Goal: Information Seeking & Learning: Learn about a topic

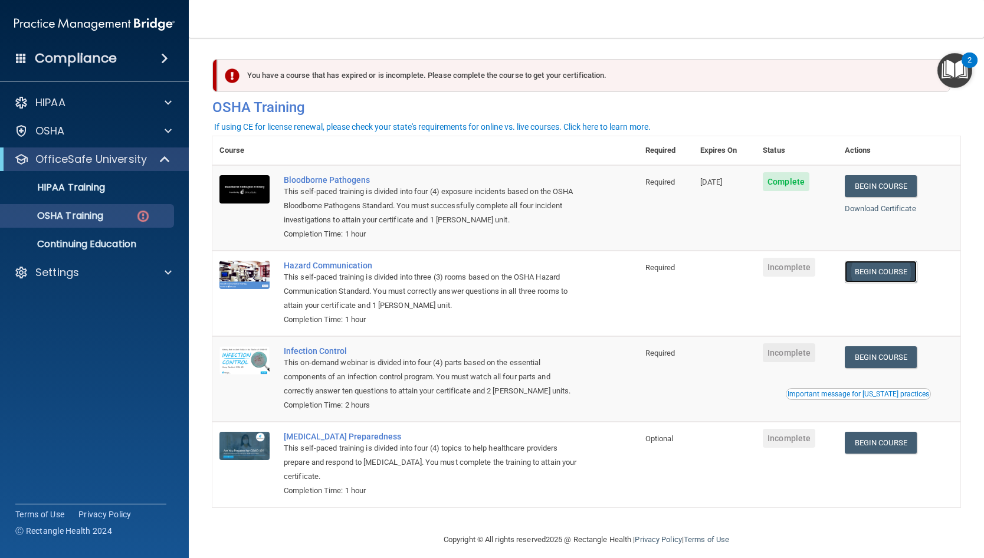
click at [864, 271] on link "Begin Course" at bounding box center [880, 272] width 72 height 22
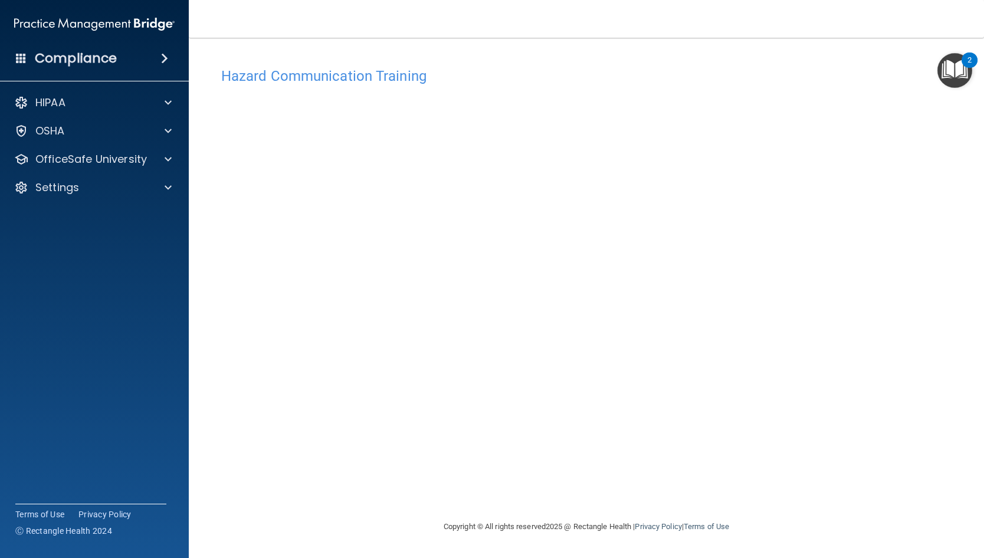
click at [722, 497] on div "Hazard Communication Training This course doesn’t expire until . Are you sure y…" at bounding box center [586, 290] width 748 height 458
click at [66, 134] on div "OSHA" at bounding box center [78, 131] width 146 height 14
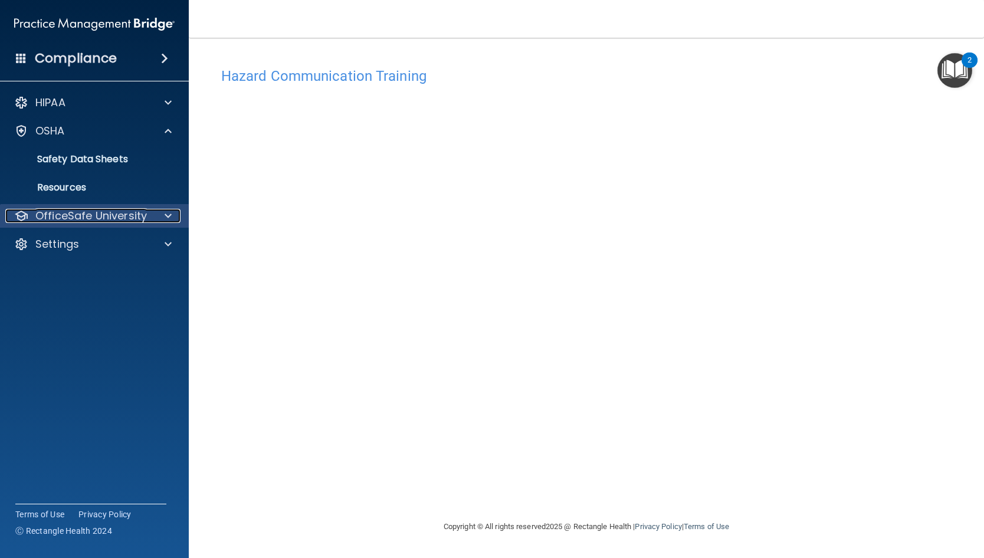
click at [87, 213] on p "OfficeSafe University" at bounding box center [90, 216] width 111 height 14
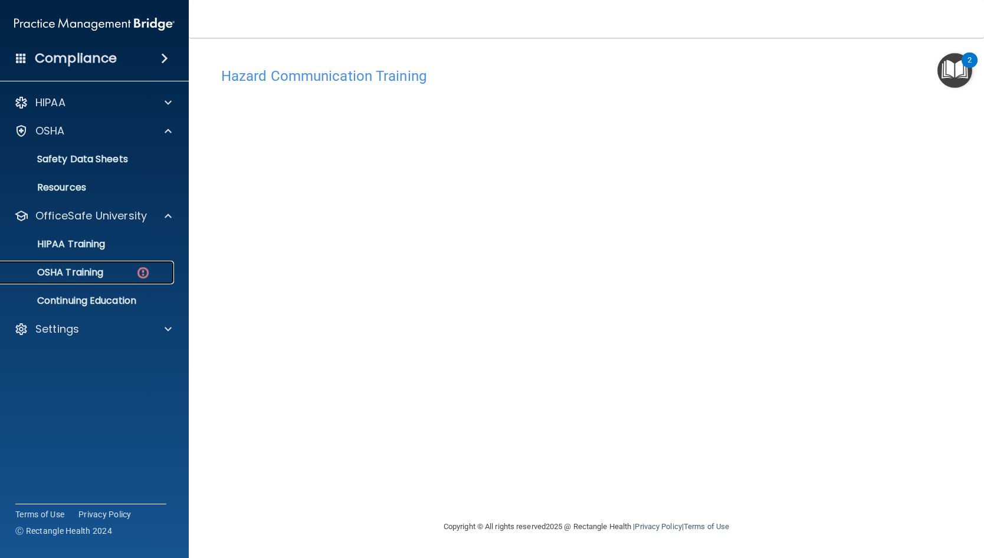
click at [84, 275] on p "OSHA Training" at bounding box center [56, 273] width 96 height 12
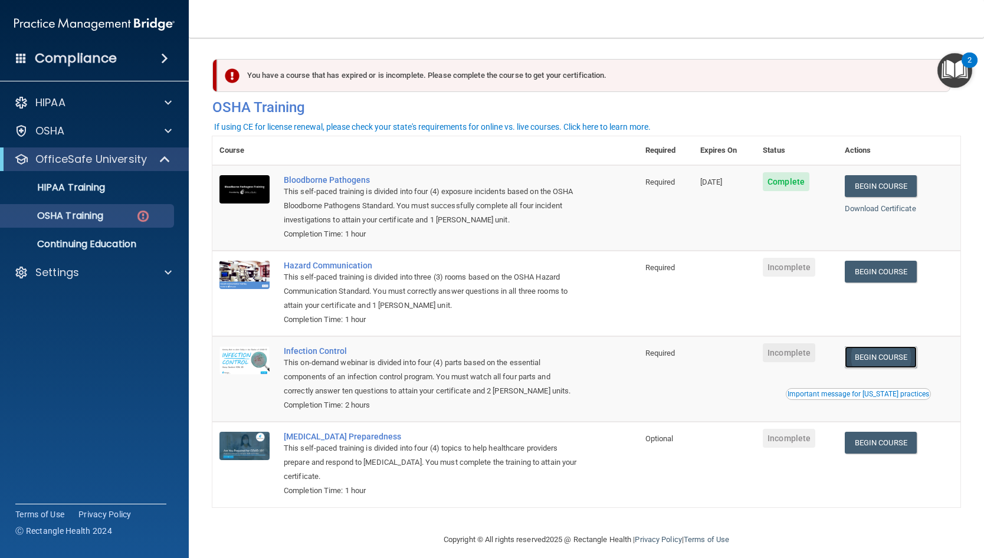
click at [867, 362] on link "Begin Course" at bounding box center [880, 357] width 72 height 22
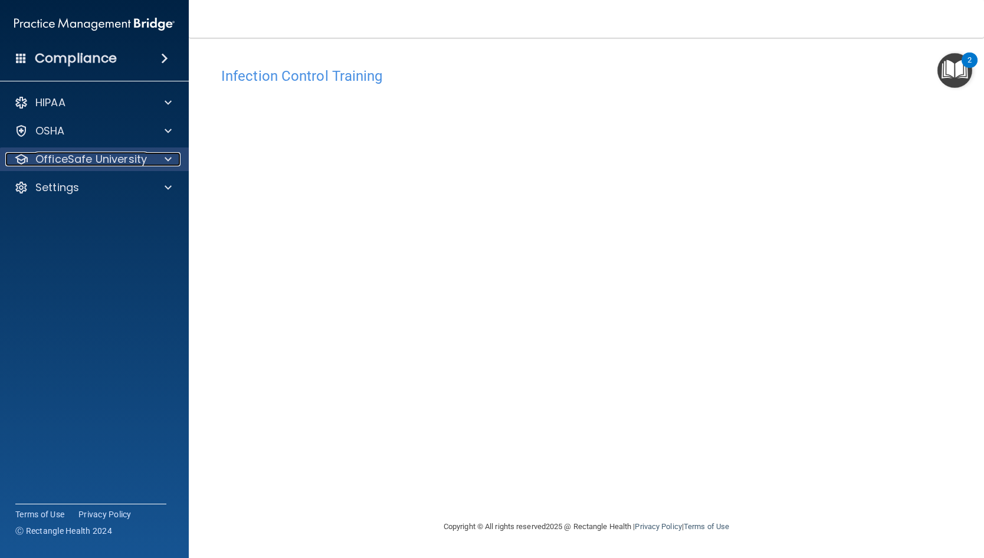
click at [58, 160] on p "OfficeSafe University" at bounding box center [90, 159] width 111 height 14
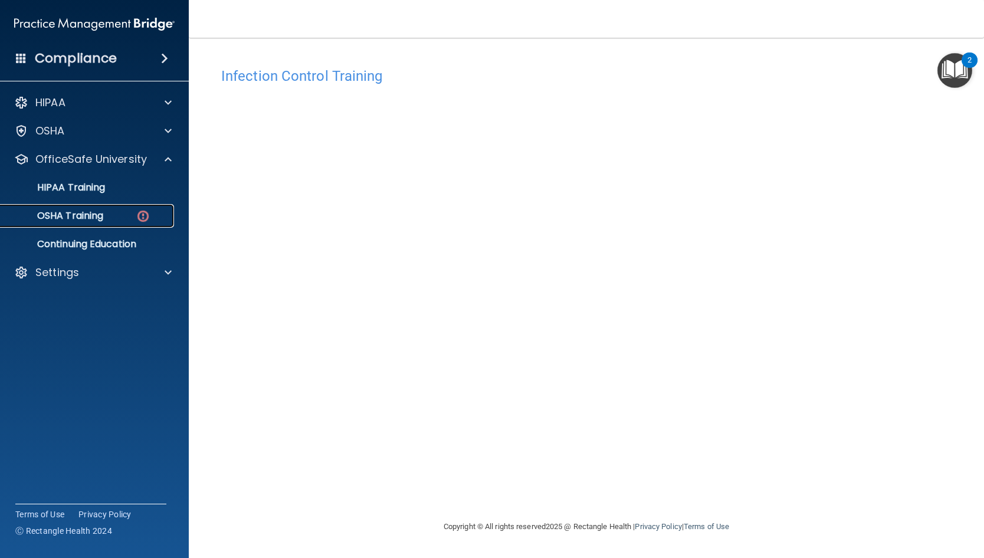
click at [64, 218] on p "OSHA Training" at bounding box center [56, 216] width 96 height 12
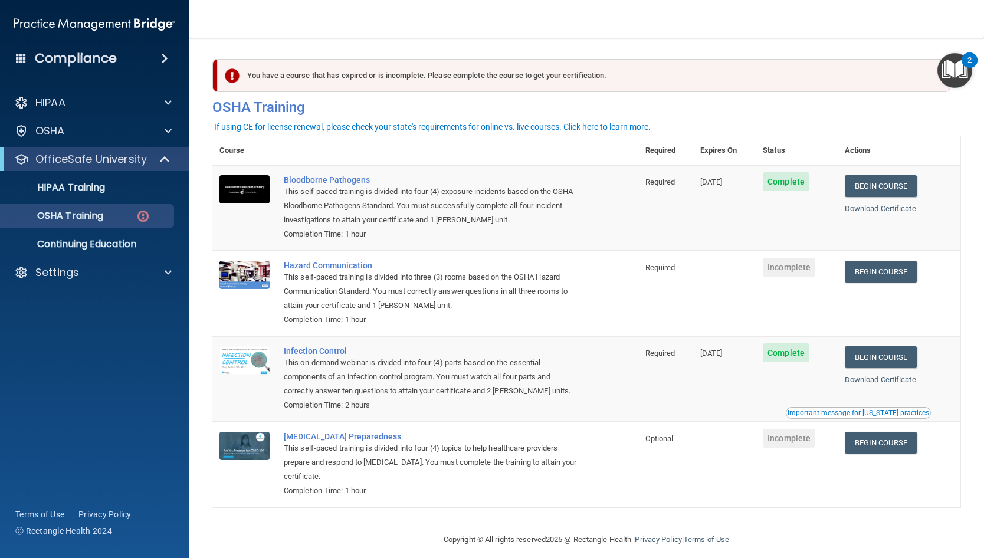
click at [807, 271] on span "Incomplete" at bounding box center [788, 267] width 52 height 19
click at [866, 273] on link "Begin Course" at bounding box center [880, 272] width 72 height 22
click at [880, 438] on link "Begin Course" at bounding box center [880, 443] width 72 height 22
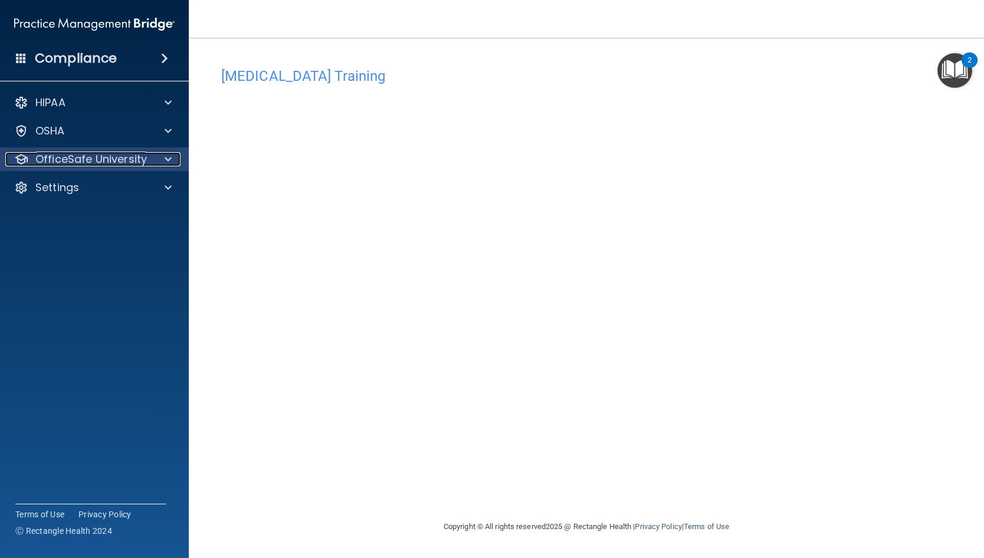
click at [57, 160] on p "OfficeSafe University" at bounding box center [90, 159] width 111 height 14
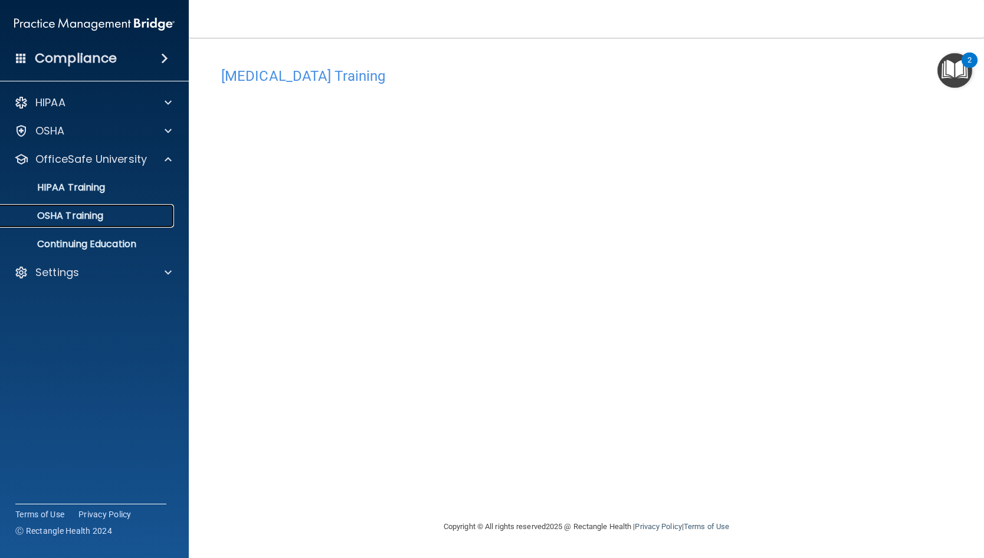
click at [64, 215] on p "OSHA Training" at bounding box center [56, 216] width 96 height 12
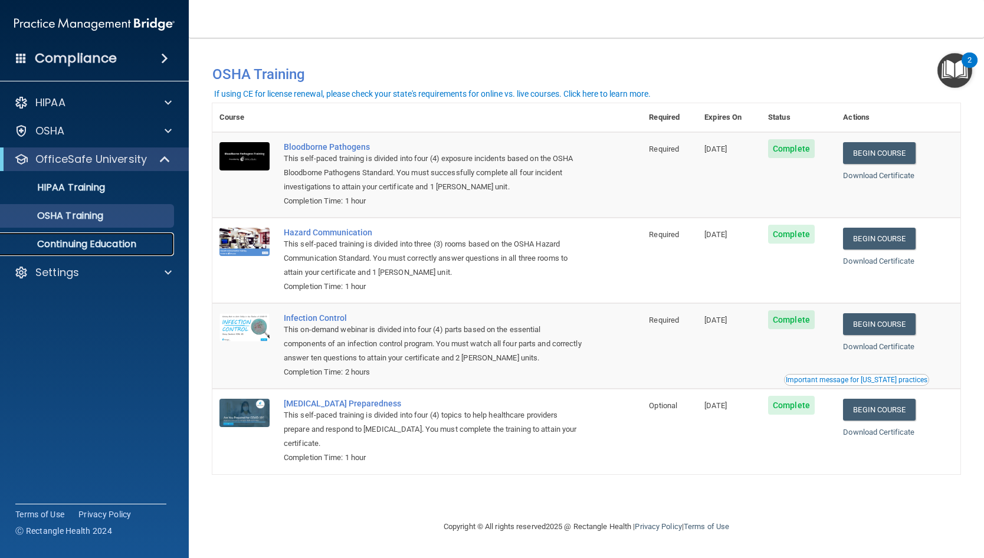
click at [40, 241] on p "Continuing Education" at bounding box center [88, 244] width 161 height 12
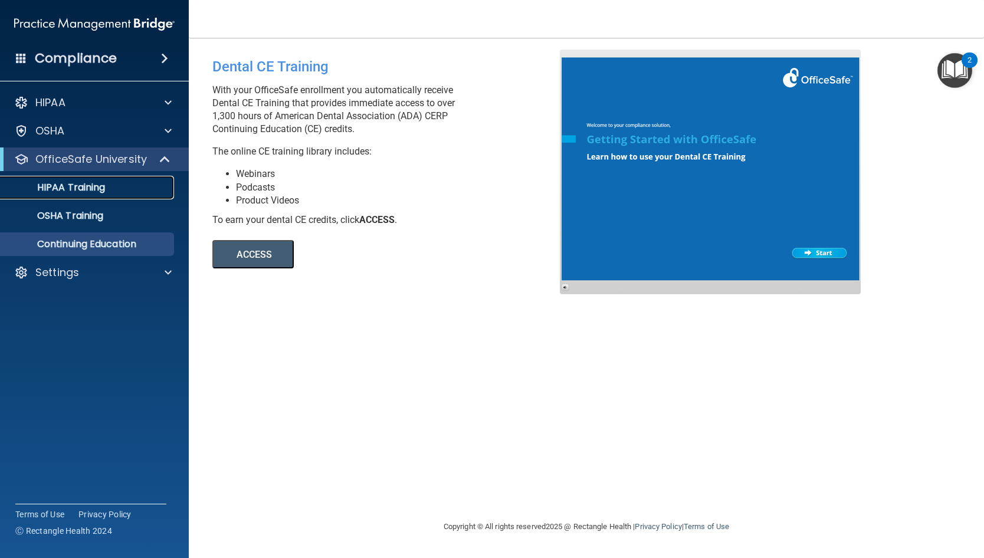
click at [75, 190] on p "HIPAA Training" at bounding box center [56, 188] width 97 height 12
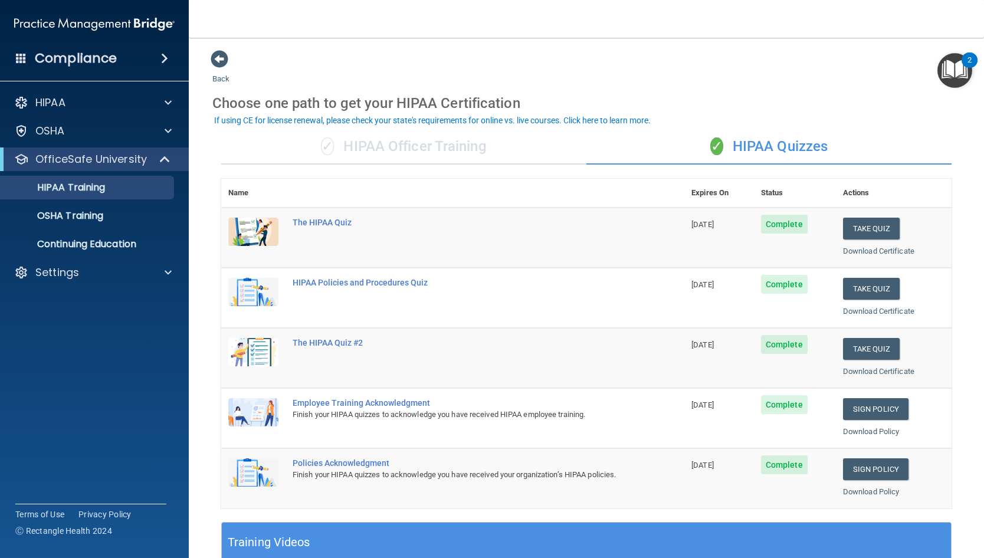
click at [951, 74] on img "Open Resource Center, 2 new notifications" at bounding box center [954, 70] width 35 height 35
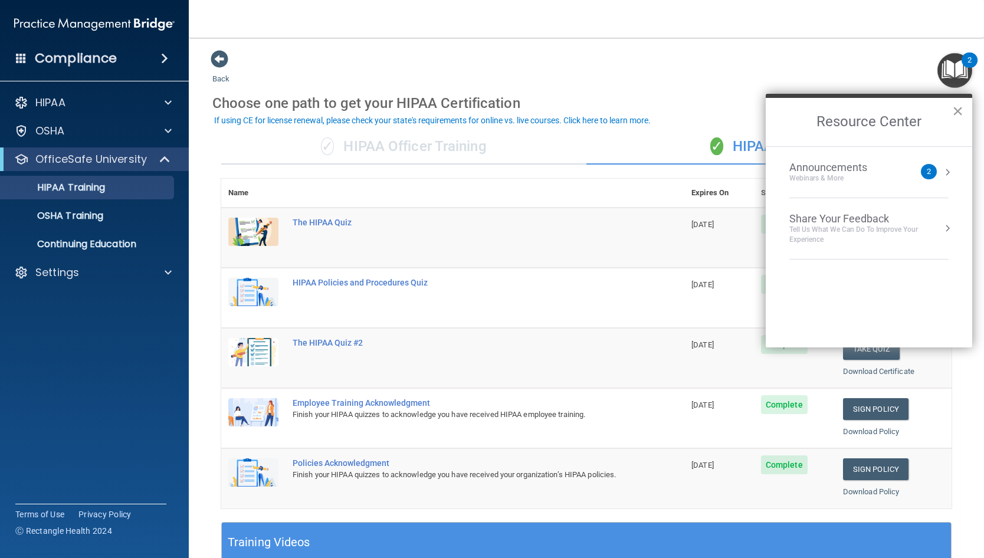
click at [961, 110] on button "×" at bounding box center [957, 110] width 11 height 19
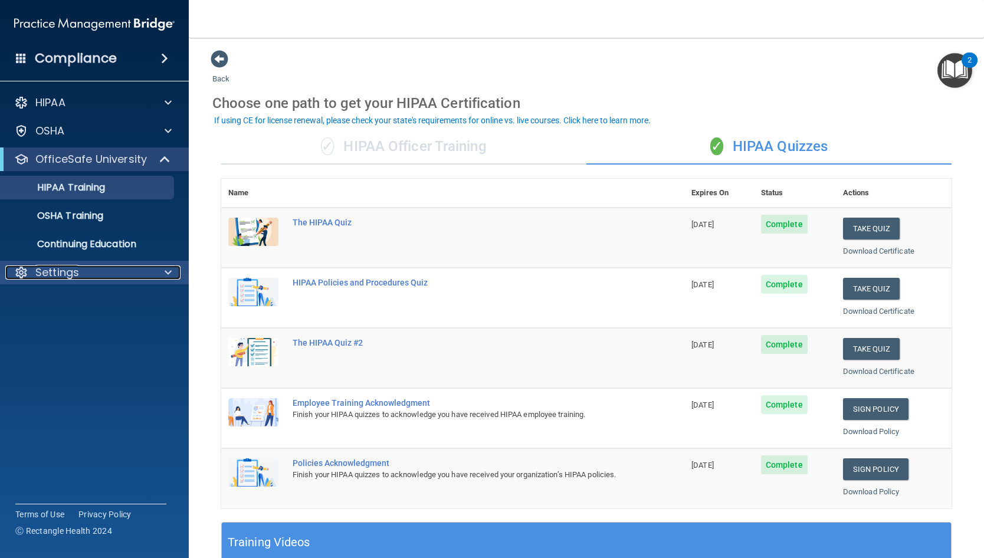
click at [155, 271] on div at bounding box center [166, 272] width 29 height 14
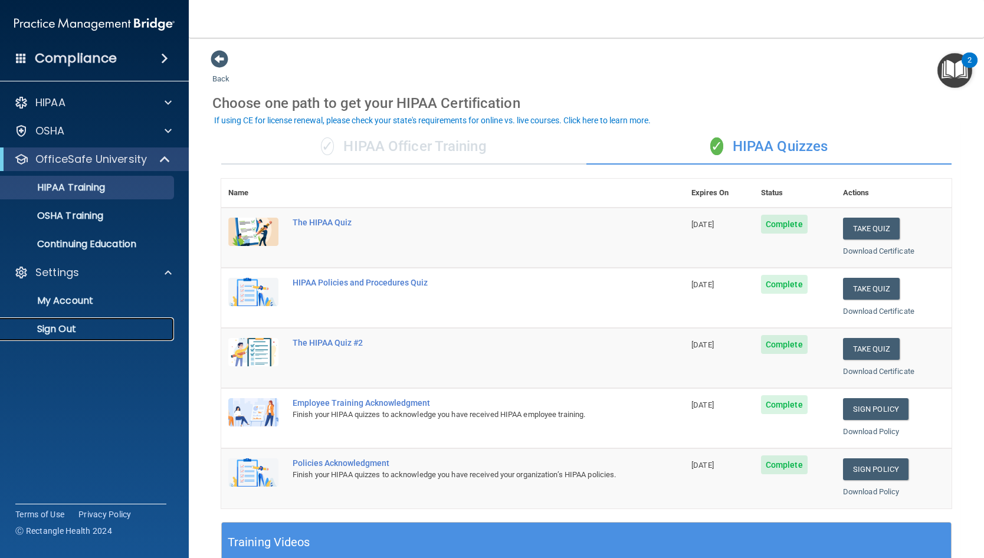
click at [55, 326] on p "Sign Out" at bounding box center [88, 329] width 161 height 12
